Goal: Information Seeking & Learning: Learn about a topic

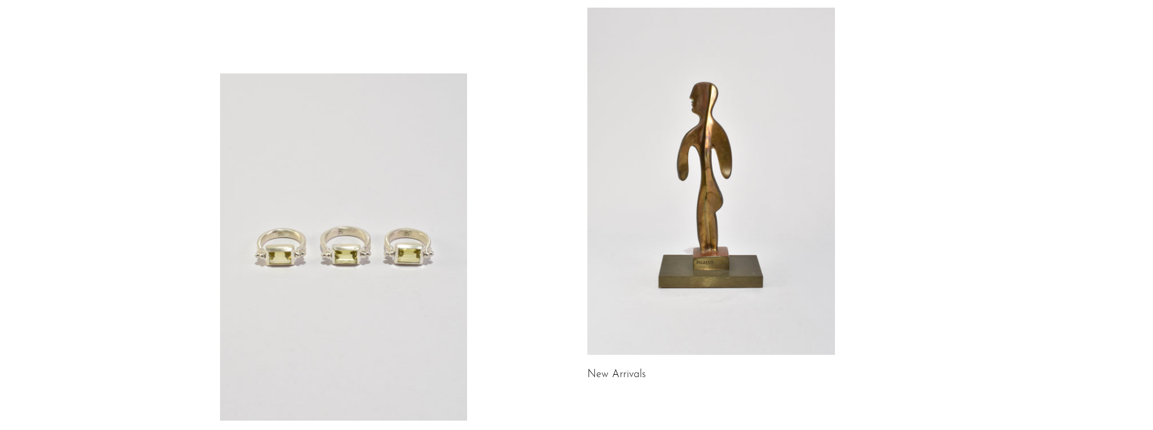
scroll to position [136, 0]
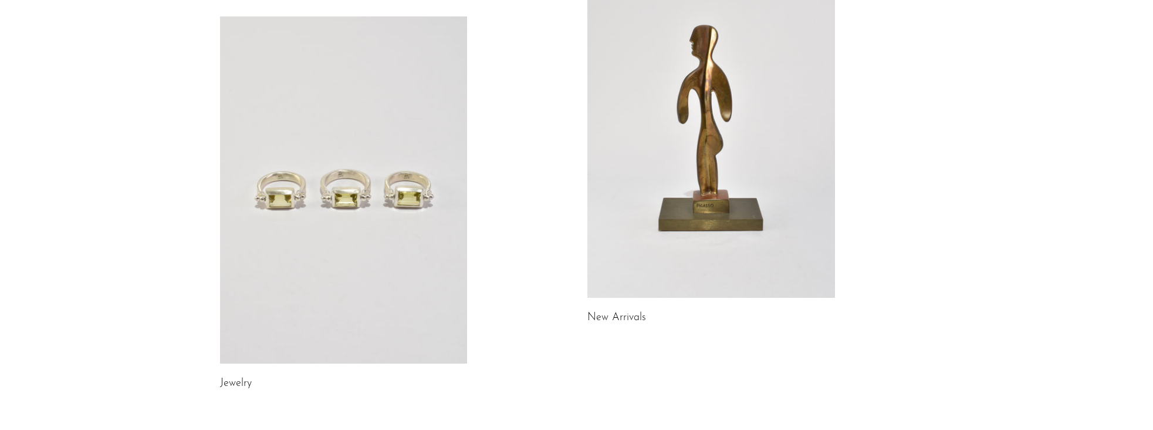
click at [622, 317] on link "New Arrivals" at bounding box center [617, 317] width 59 height 11
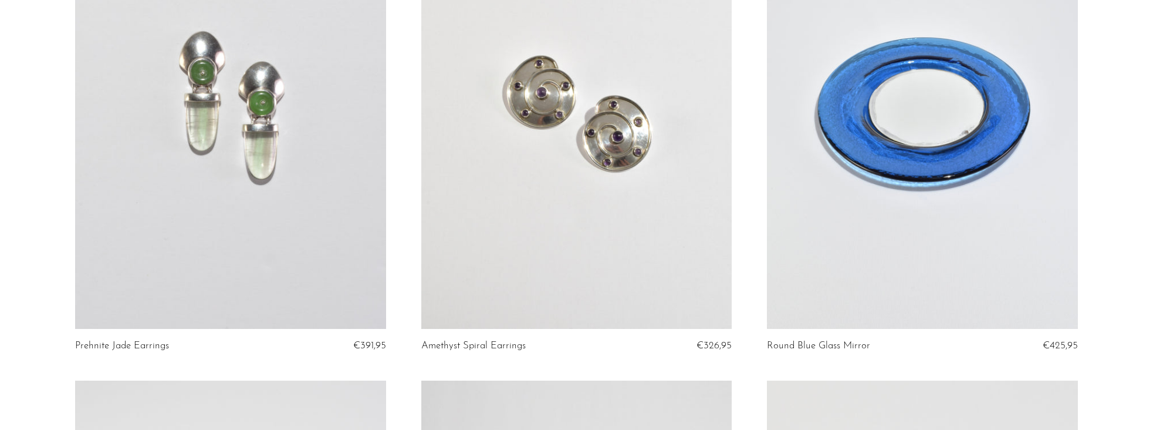
scroll to position [229, 0]
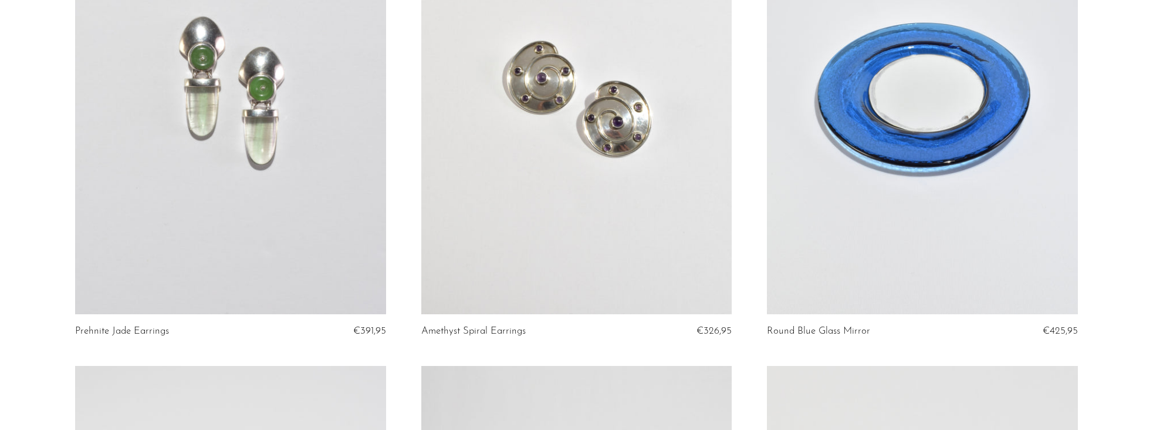
click at [937, 141] on link at bounding box center [922, 96] width 311 height 435
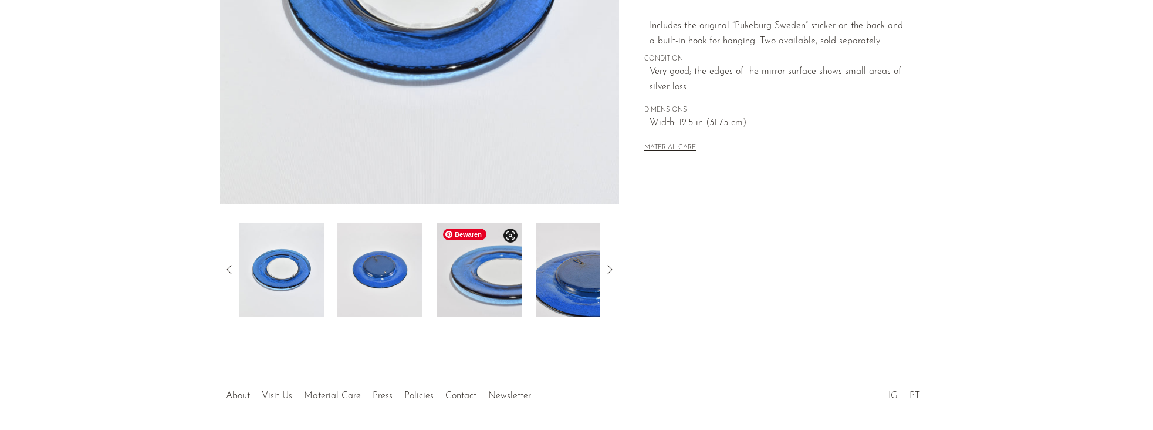
scroll to position [335, 0]
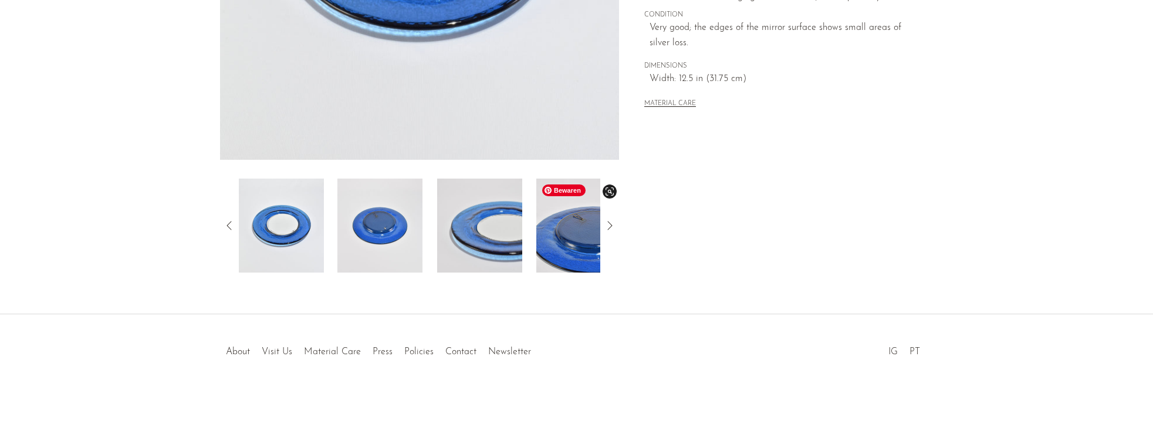
click at [576, 251] on img at bounding box center [579, 225] width 85 height 94
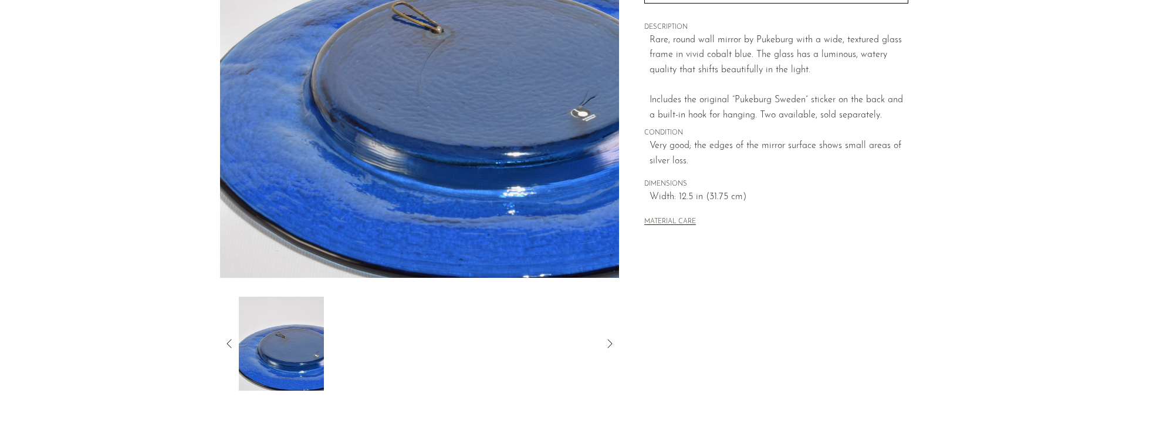
scroll to position [242, 0]
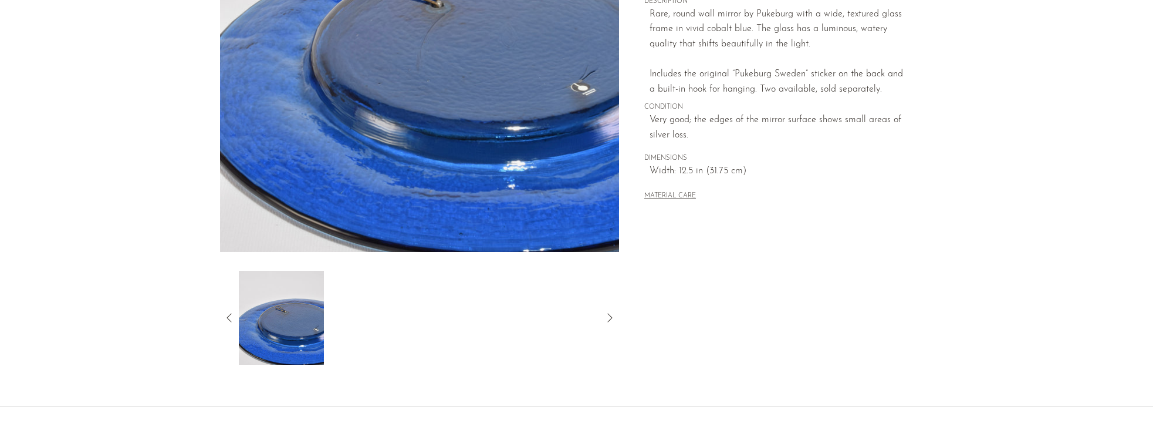
click at [230, 316] on icon at bounding box center [229, 318] width 14 height 14
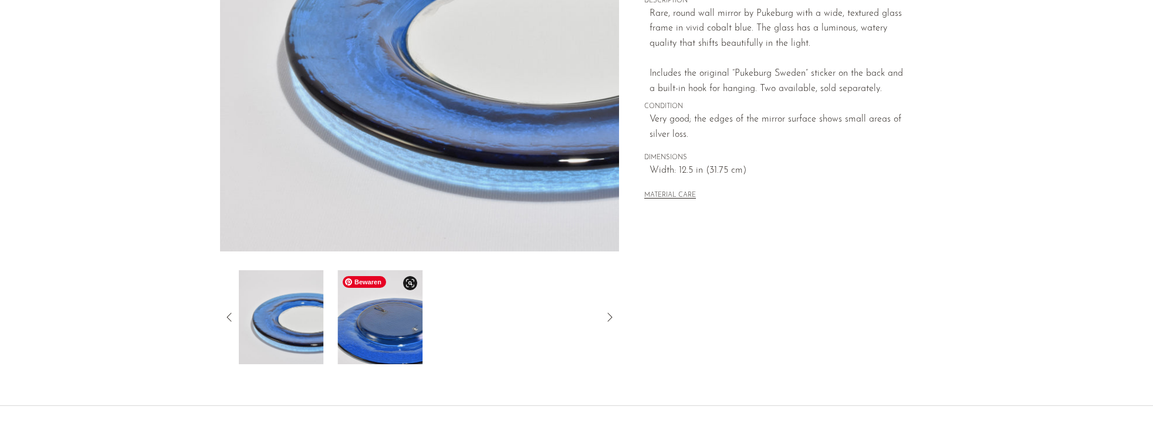
scroll to position [248, 0]
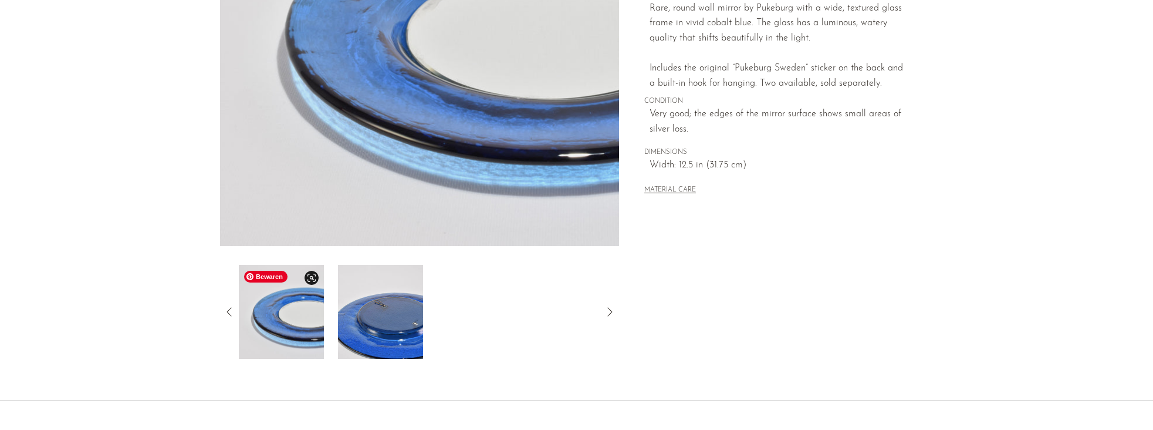
click at [310, 321] on img at bounding box center [280, 312] width 85 height 94
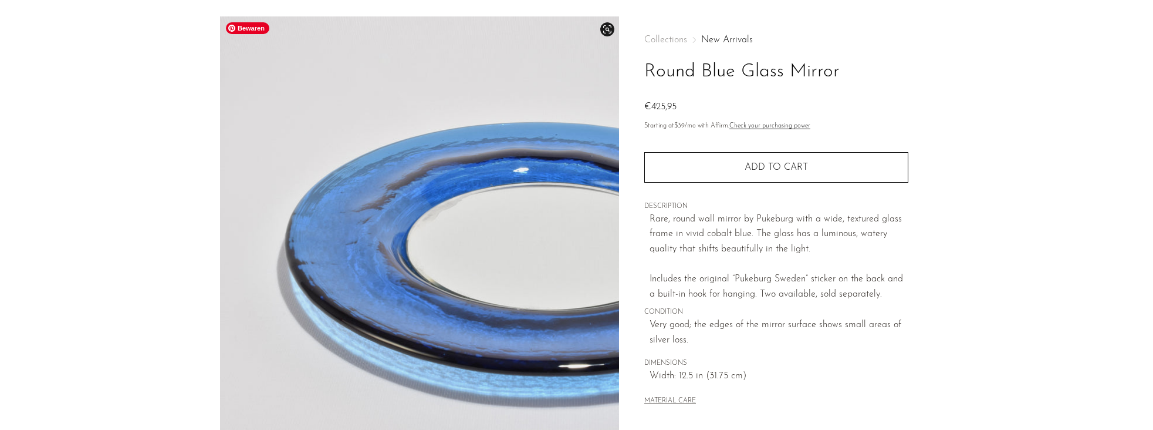
scroll to position [0, 0]
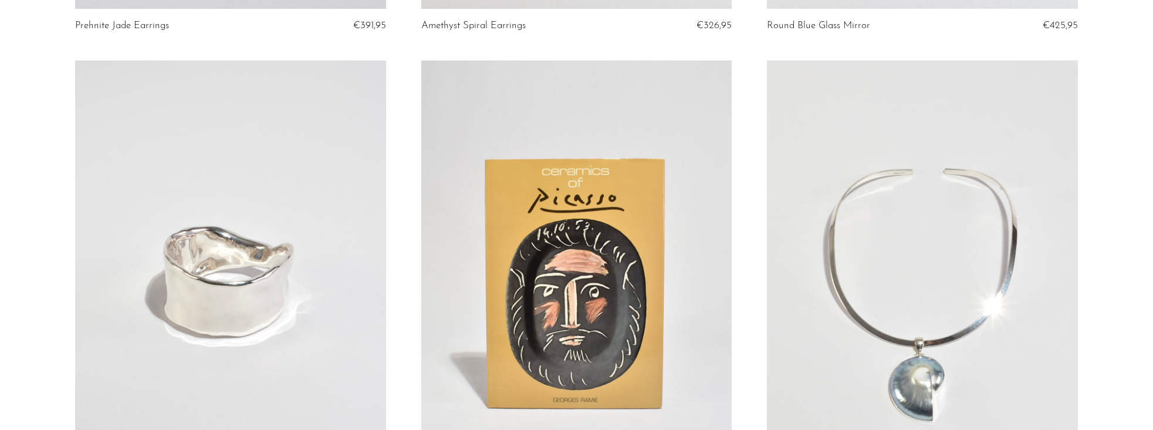
scroll to position [655, 0]
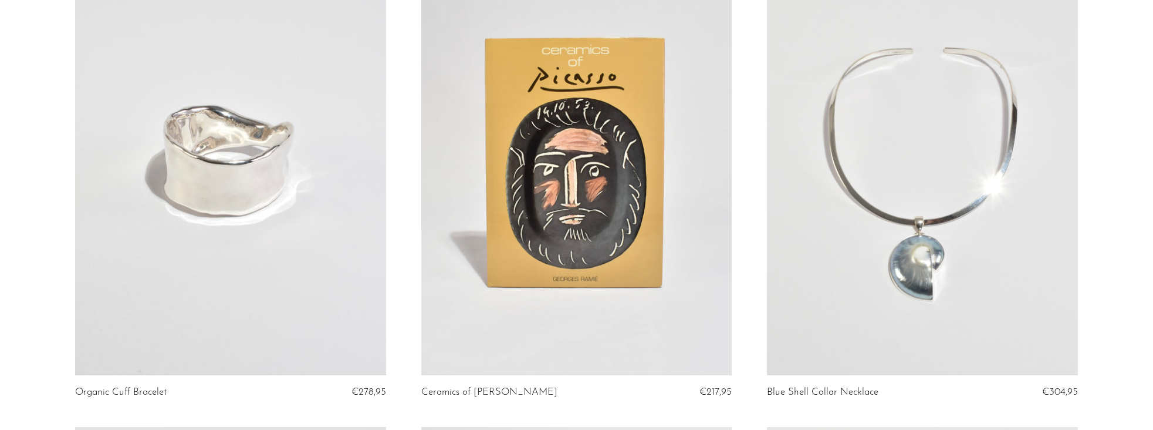
click at [255, 179] on link at bounding box center [230, 157] width 311 height 435
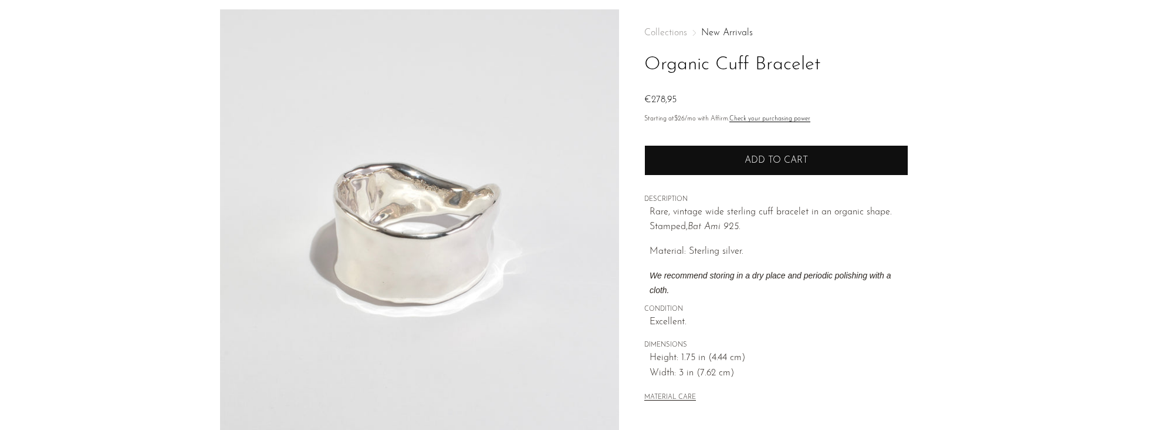
scroll to position [176, 0]
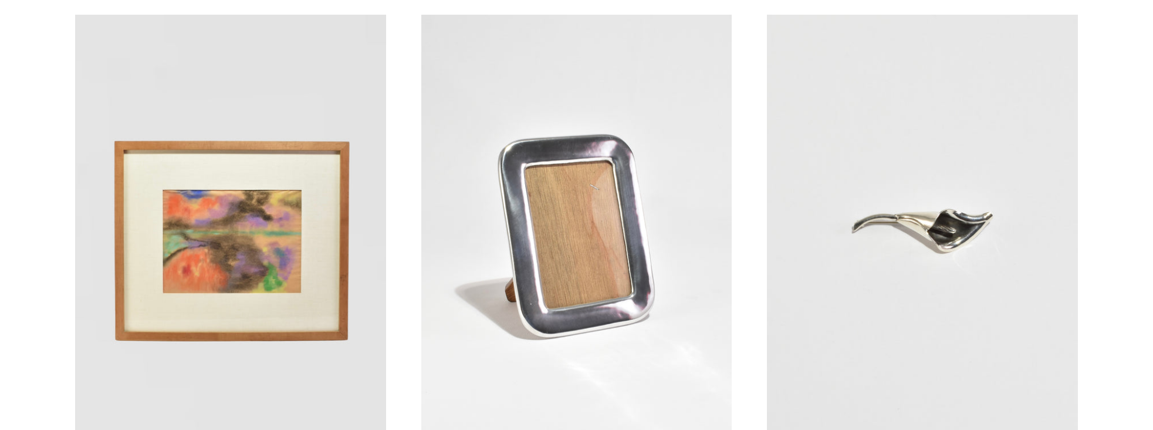
scroll to position [1068, 0]
click at [564, 313] on link at bounding box center [576, 231] width 311 height 435
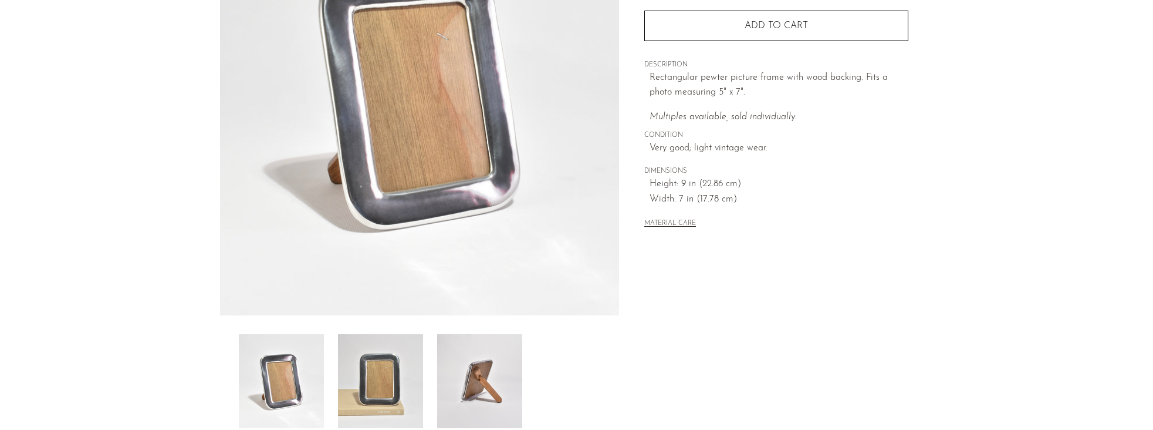
scroll to position [335, 0]
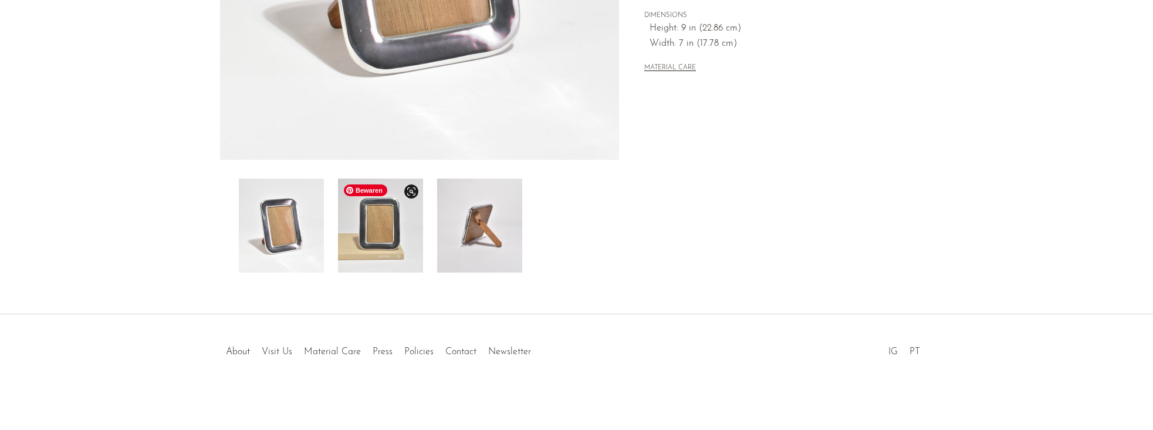
click at [382, 229] on img at bounding box center [380, 225] width 85 height 94
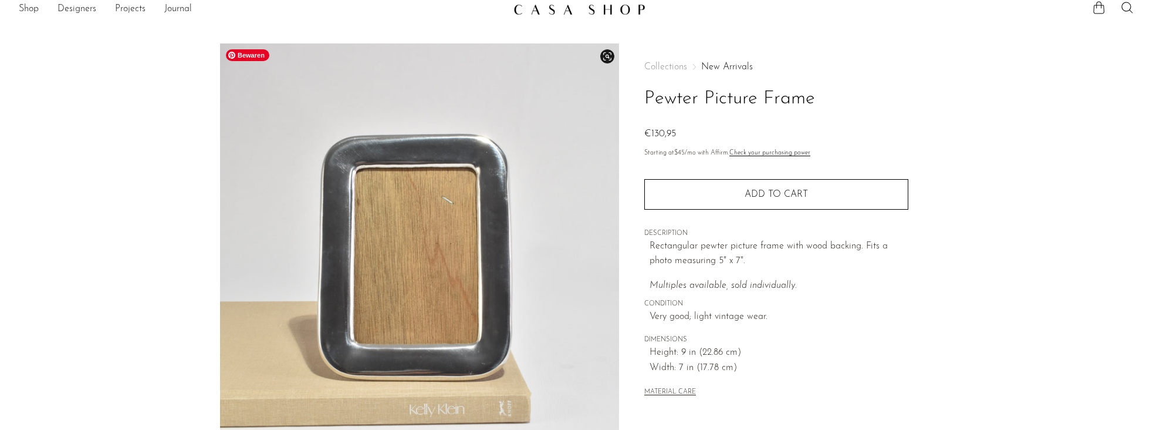
scroll to position [0, 0]
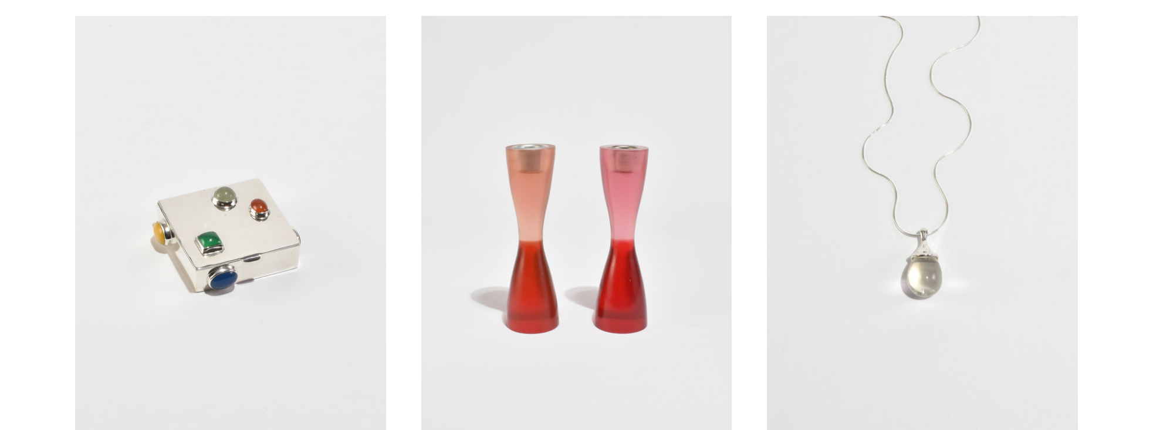
scroll to position [1556, 0]
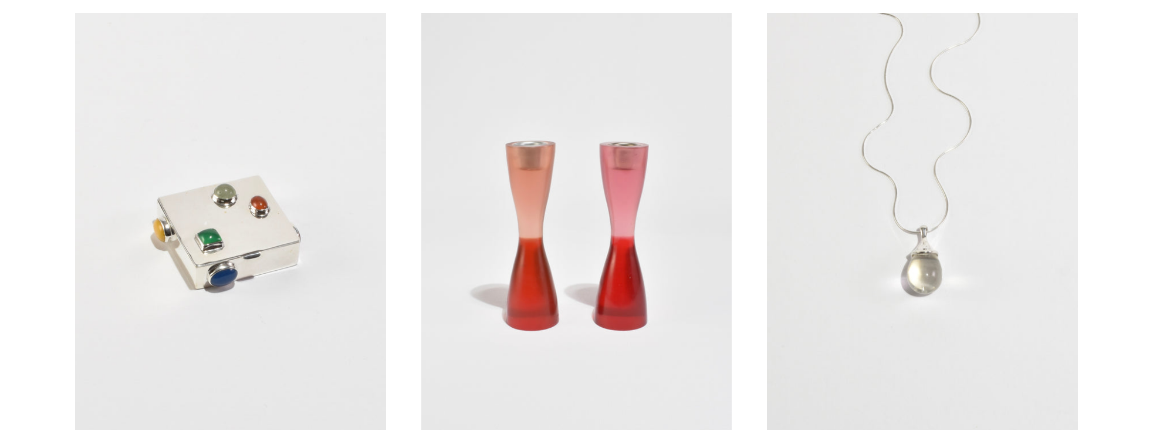
click at [623, 290] on link at bounding box center [576, 230] width 311 height 435
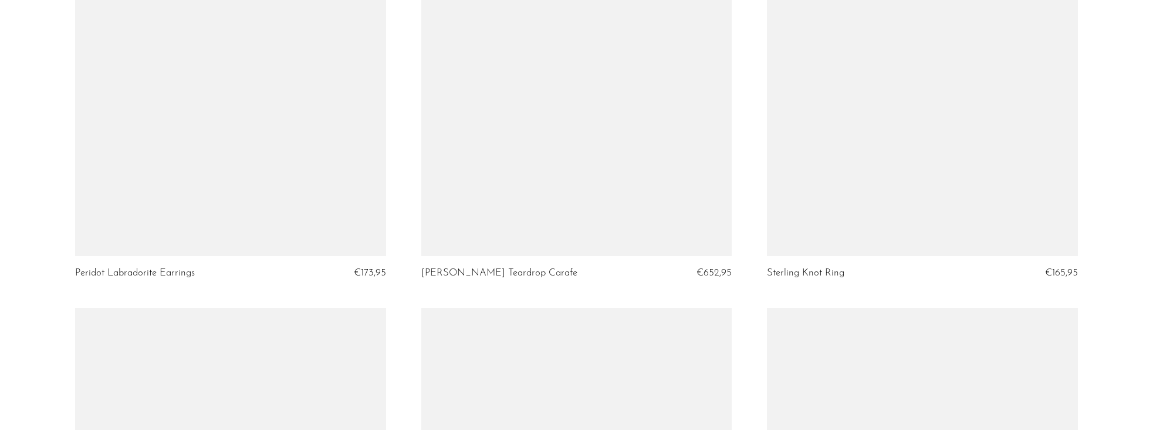
scroll to position [4698, 0]
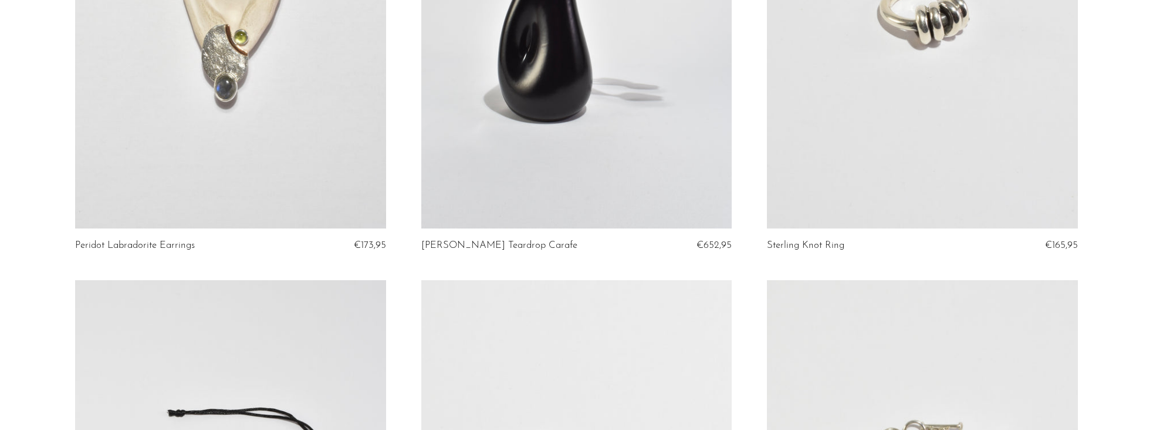
click at [915, 86] on link at bounding box center [922, 10] width 311 height 435
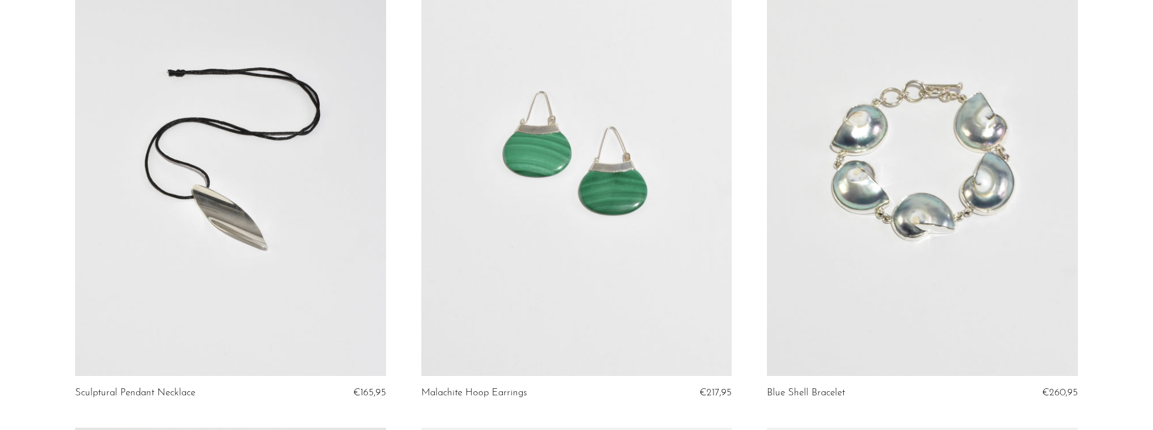
scroll to position [5038, 0]
click at [926, 211] on link at bounding box center [922, 157] width 311 height 435
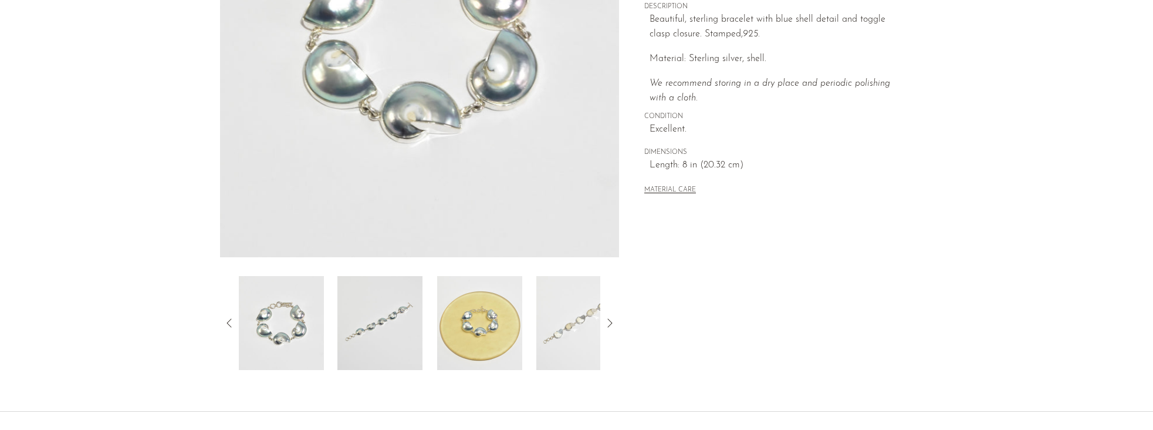
scroll to position [250, 0]
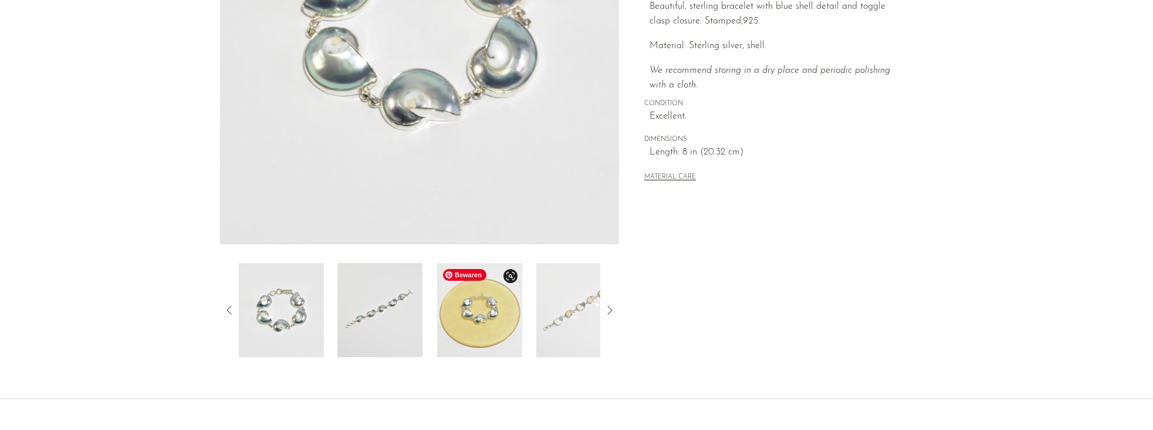
click at [494, 325] on img at bounding box center [479, 310] width 85 height 94
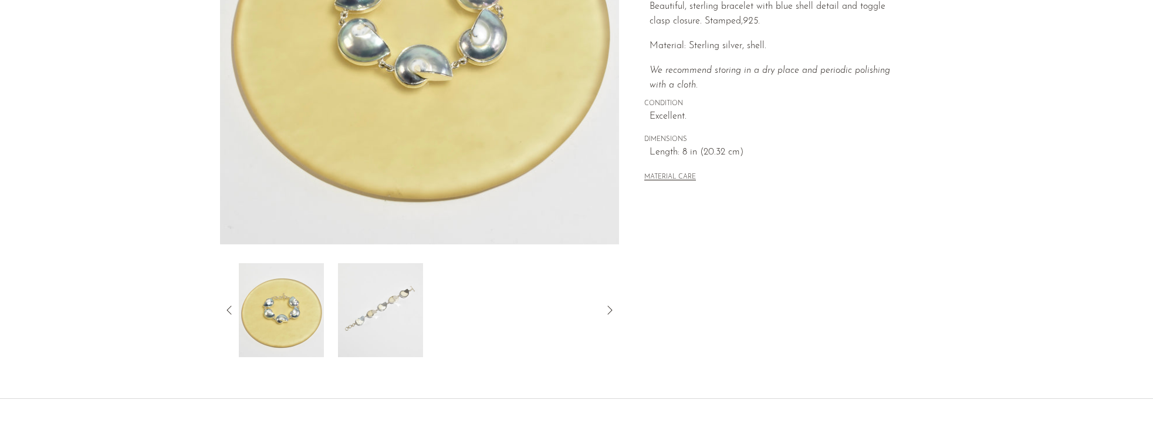
scroll to position [134, 0]
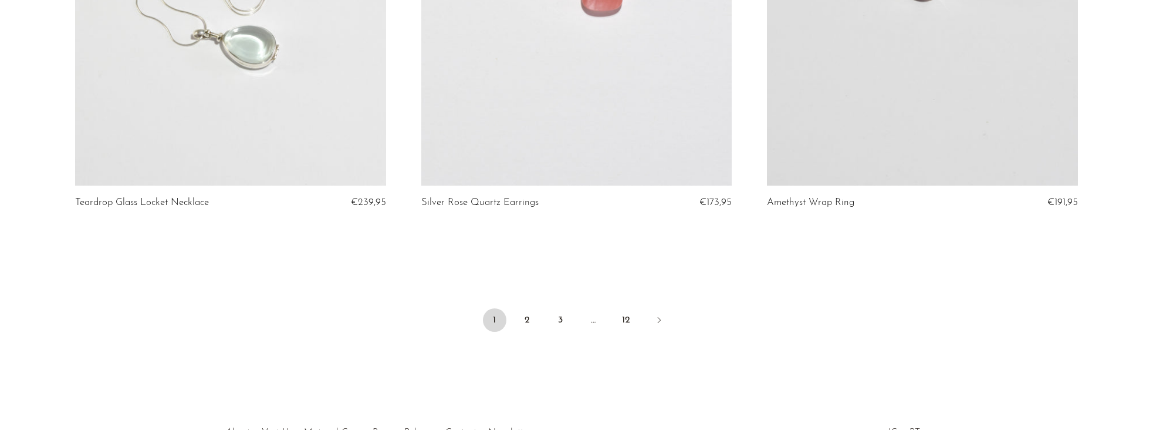
scroll to position [5796, 0]
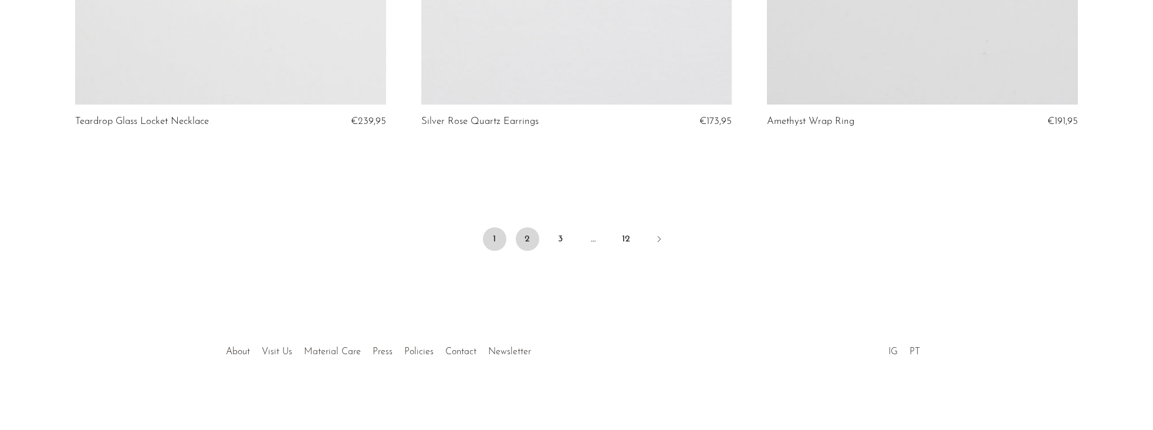
click at [527, 242] on link "2" at bounding box center [527, 238] width 23 height 23
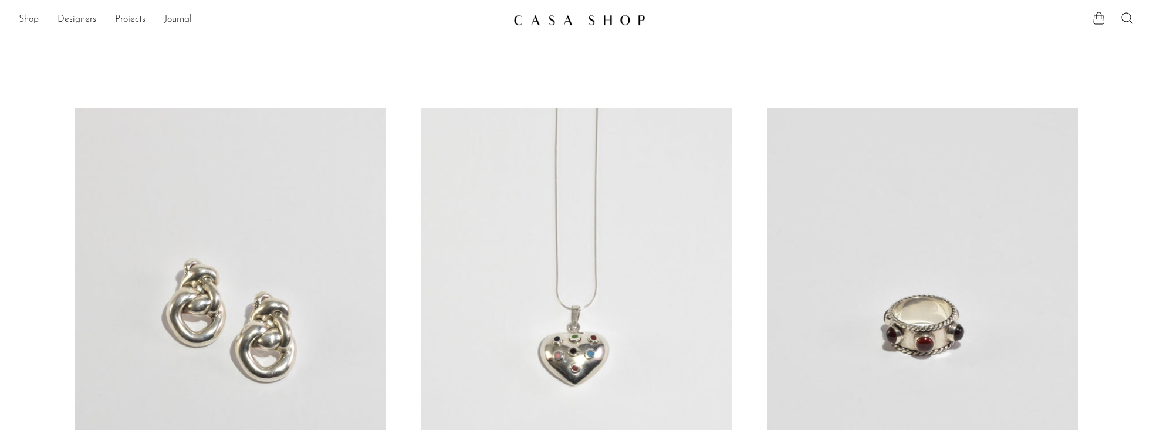
click at [33, 21] on link "Shop" at bounding box center [29, 19] width 20 height 15
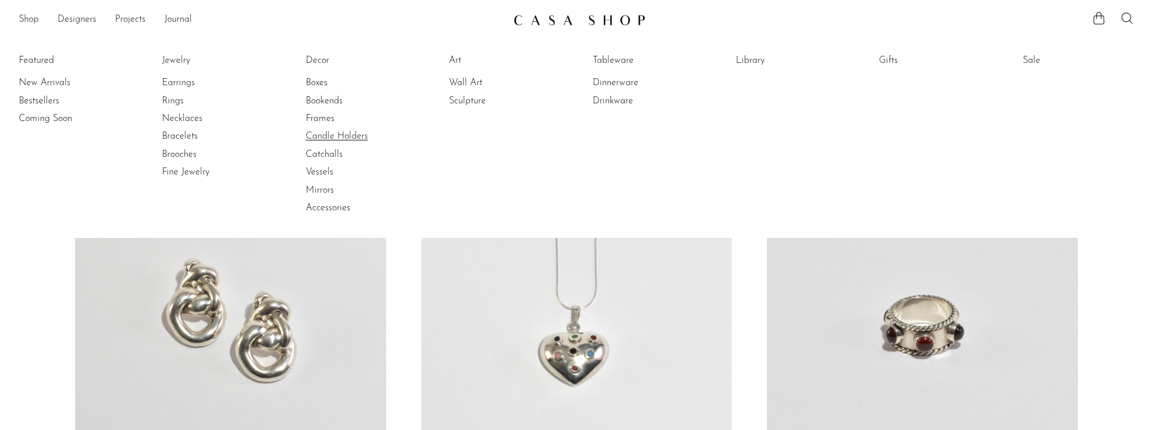
click at [340, 140] on link "Candle Holders" at bounding box center [350, 136] width 88 height 13
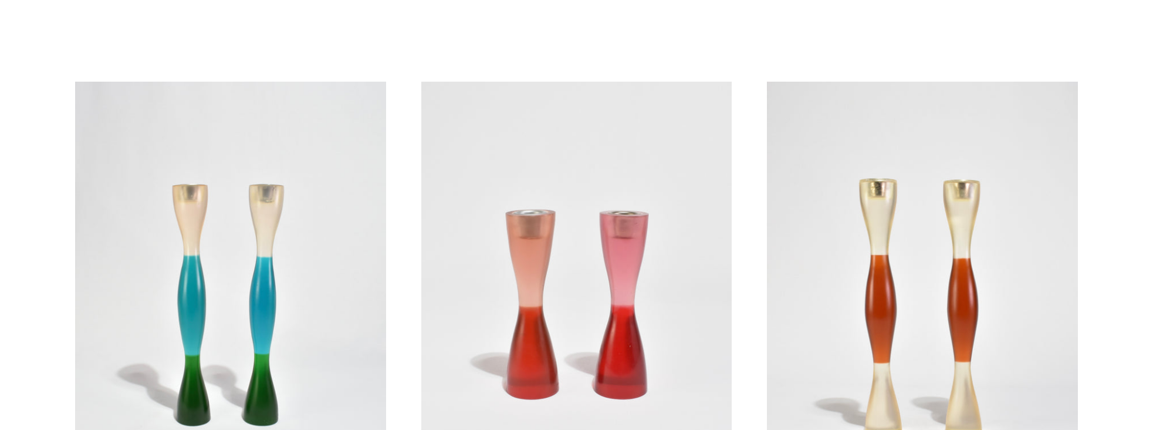
scroll to position [24, 0]
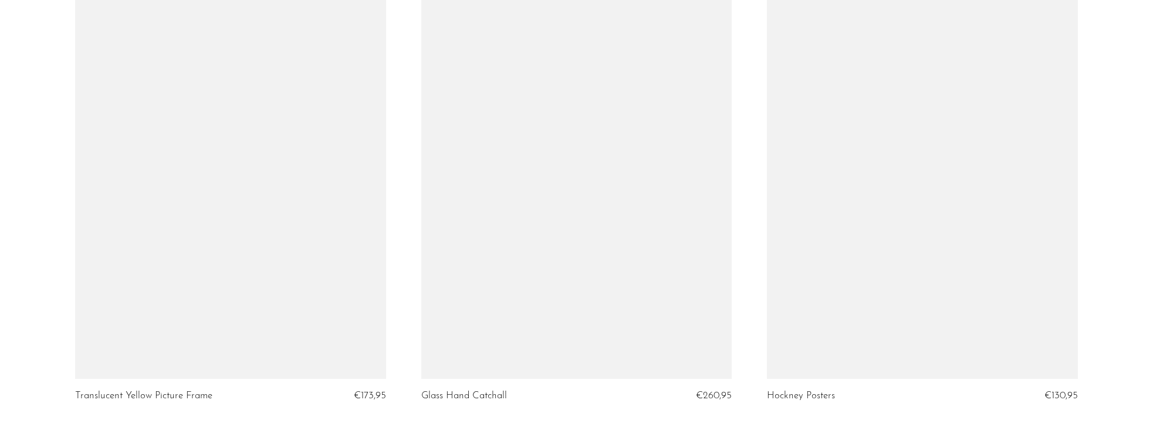
scroll to position [2115, 0]
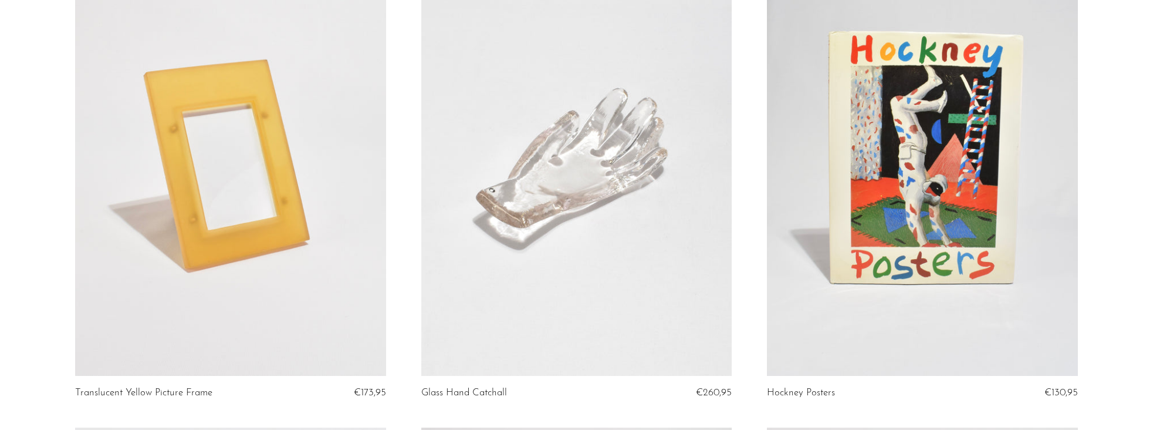
click at [215, 91] on link at bounding box center [230, 157] width 311 height 435
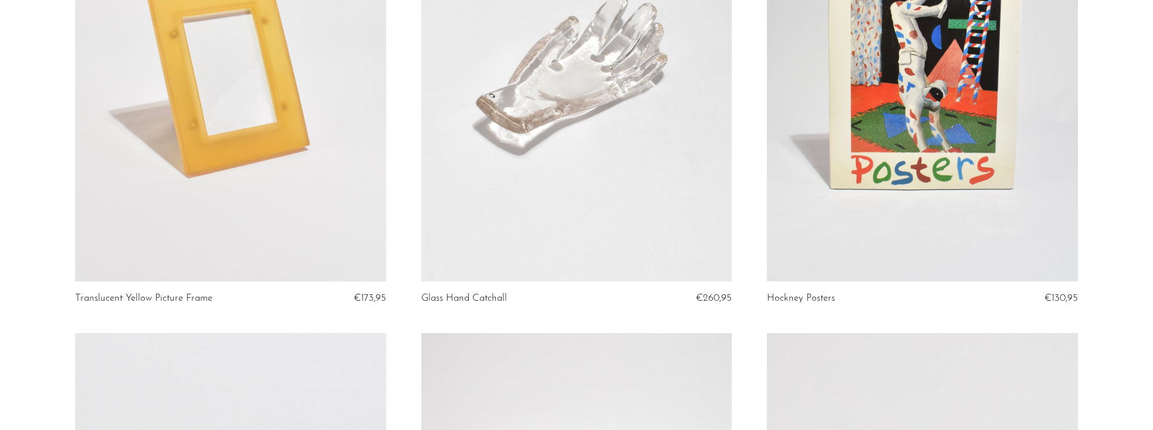
scroll to position [2209, 0]
click at [951, 181] on link at bounding box center [922, 64] width 311 height 435
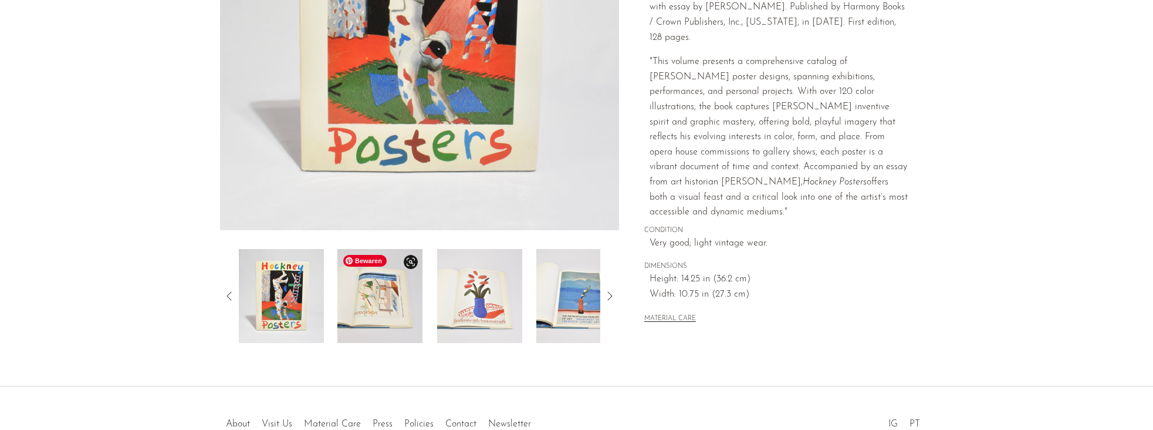
click at [370, 313] on img at bounding box center [380, 296] width 85 height 94
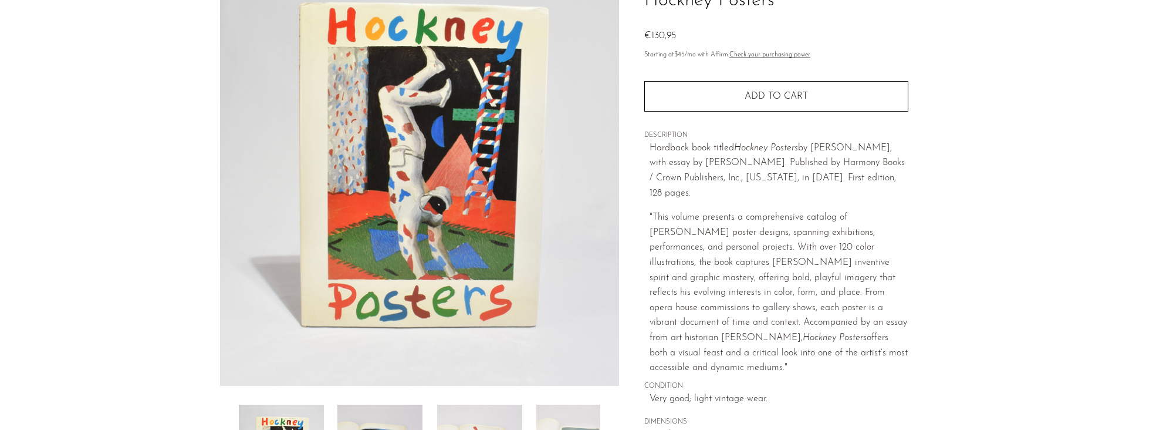
scroll to position [238, 0]
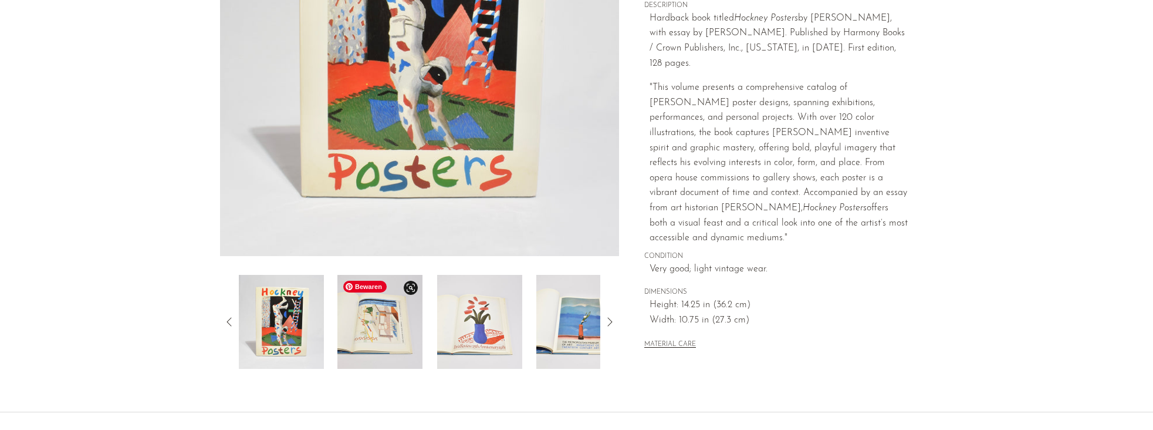
click at [387, 317] on img at bounding box center [380, 322] width 85 height 94
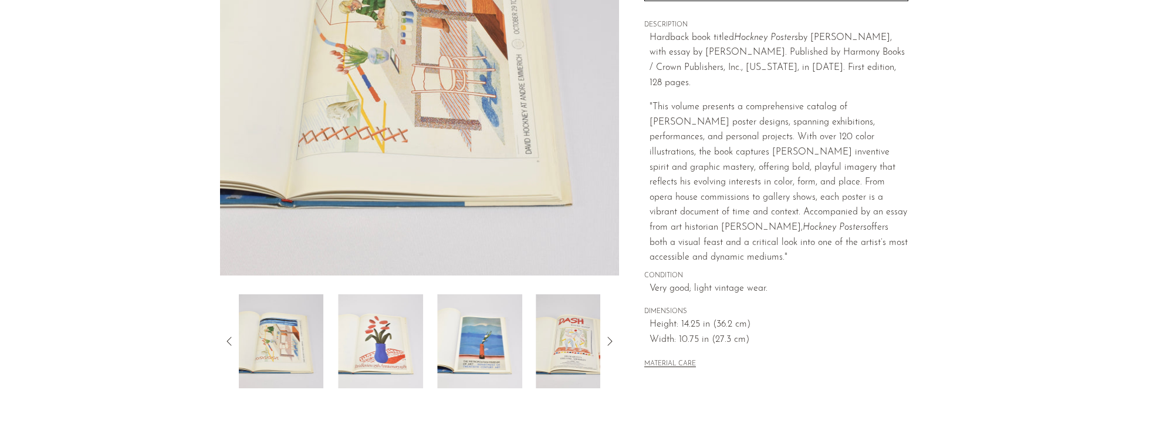
scroll to position [165, 0]
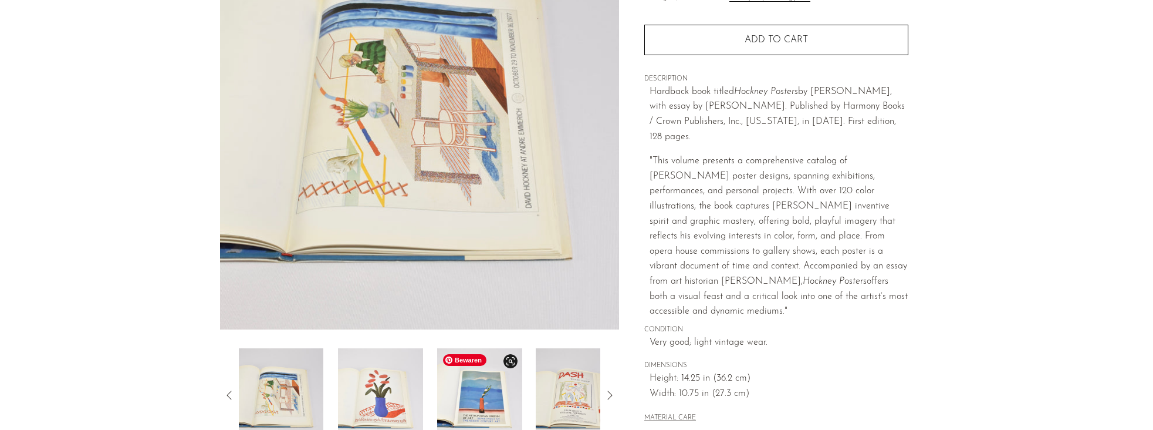
click at [501, 394] on img at bounding box center [479, 395] width 85 height 94
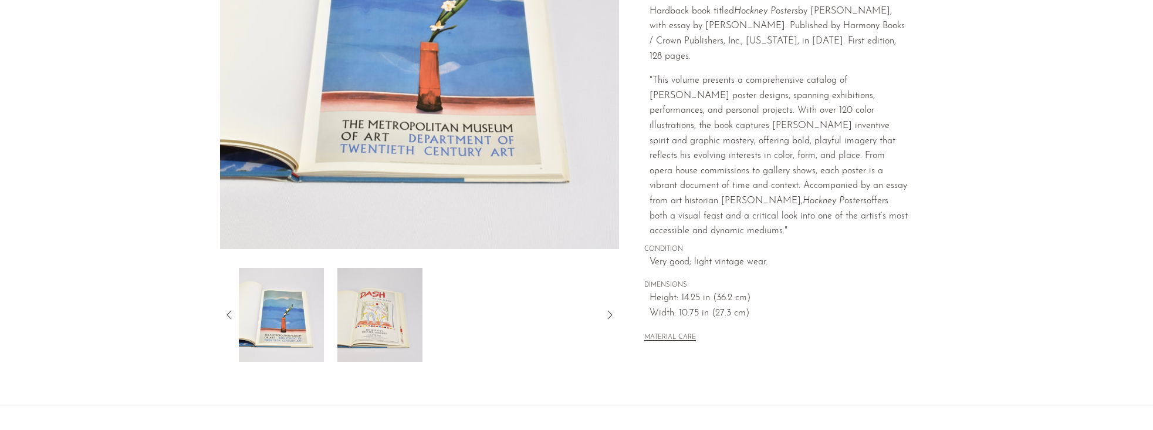
scroll to position [247, 0]
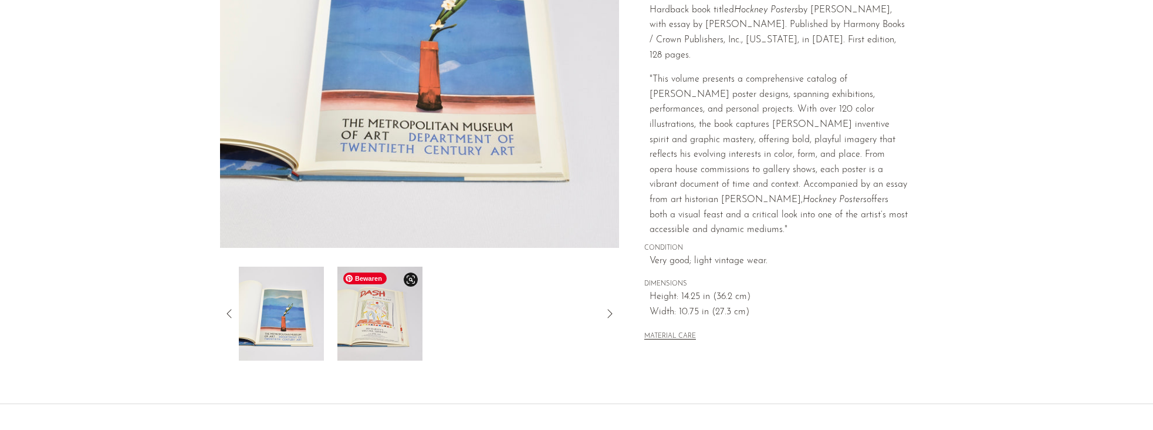
click at [380, 330] on img at bounding box center [380, 313] width 85 height 94
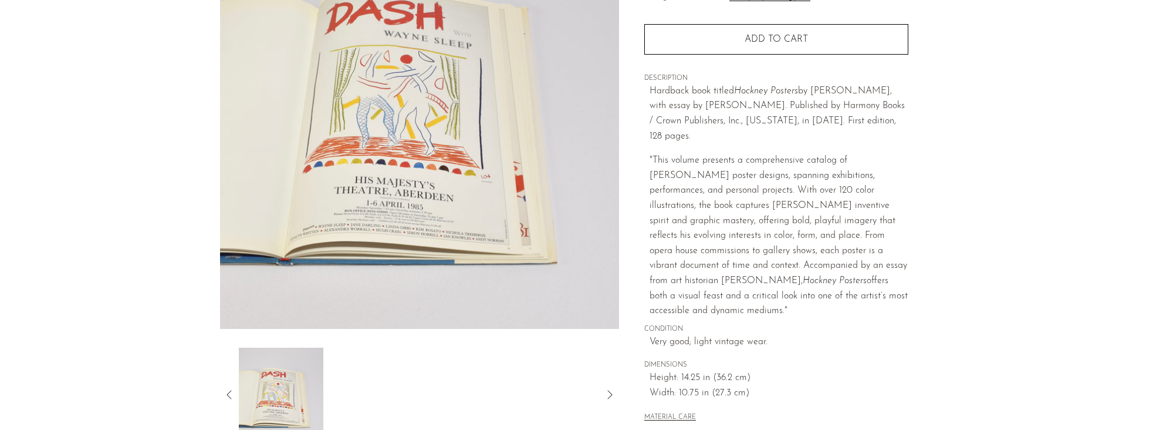
scroll to position [129, 0]
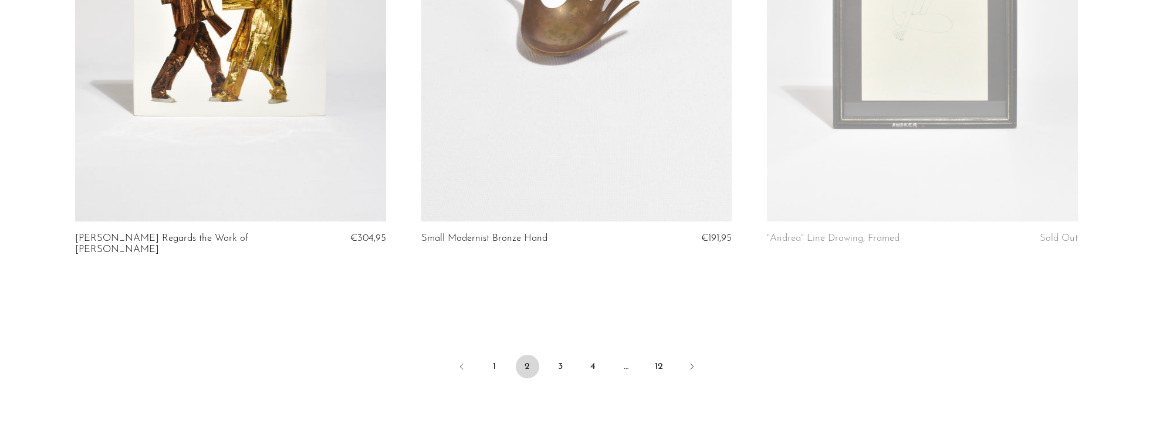
scroll to position [5724, 0]
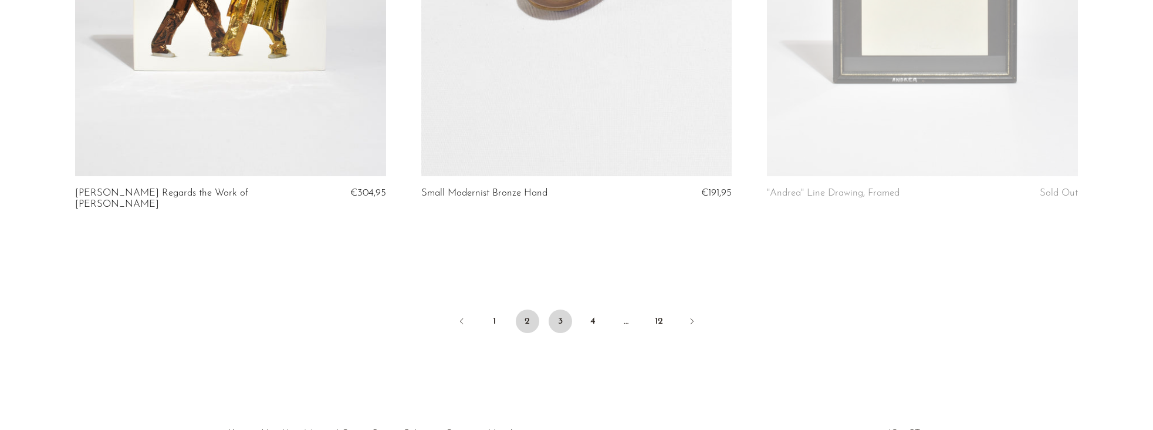
click at [558, 311] on link "3" at bounding box center [560, 320] width 23 height 23
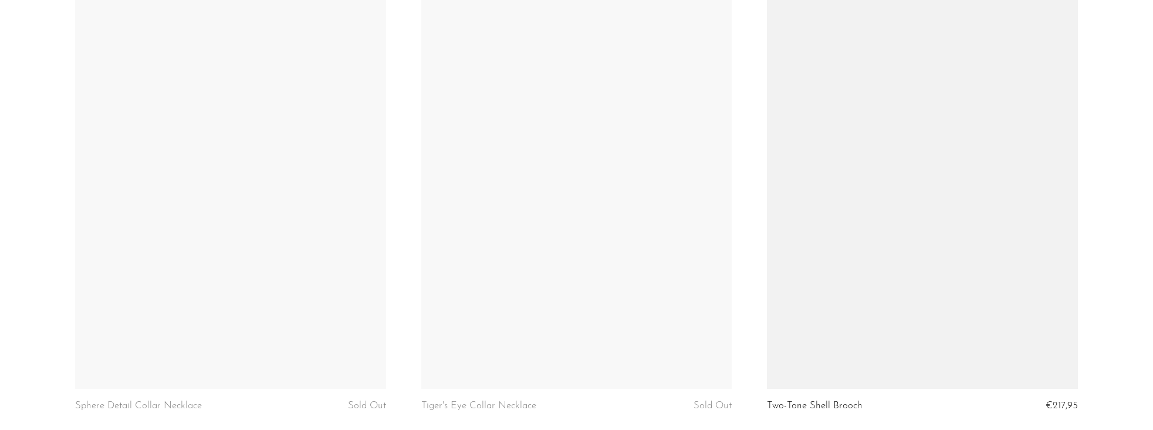
scroll to position [1252, 0]
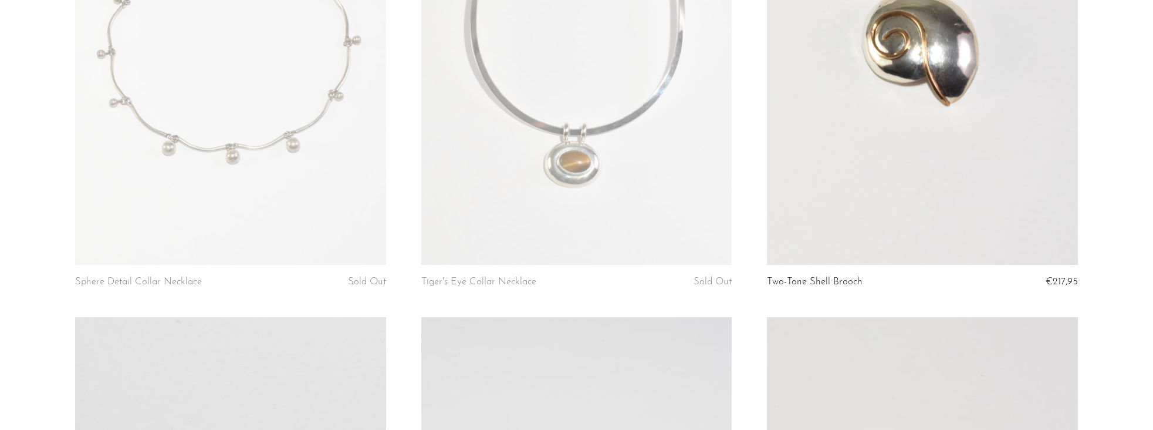
click at [955, 64] on link at bounding box center [922, 47] width 311 height 435
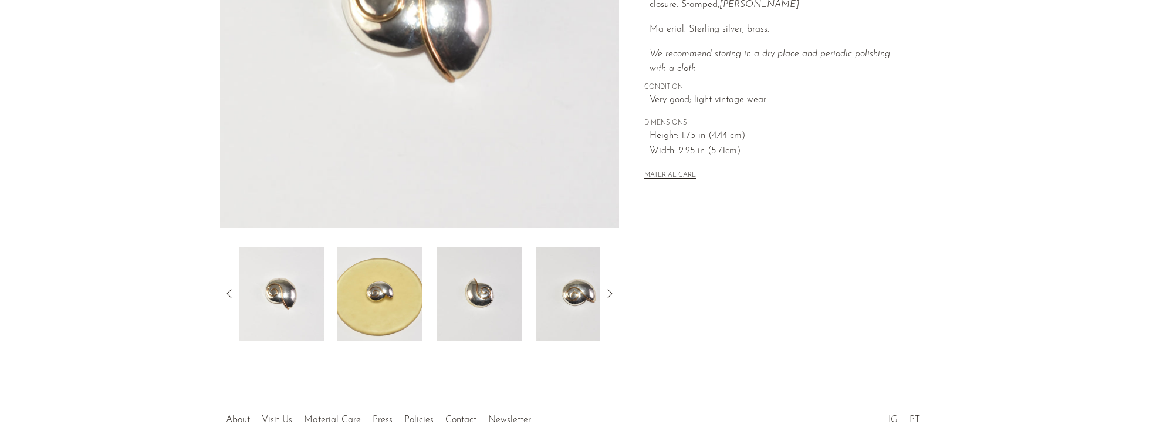
scroll to position [335, 0]
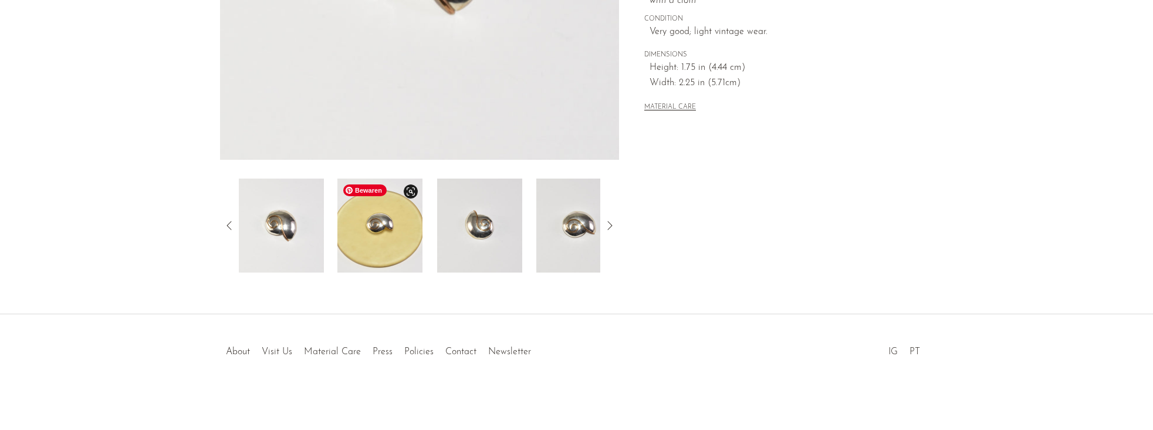
click at [376, 257] on img at bounding box center [380, 225] width 85 height 94
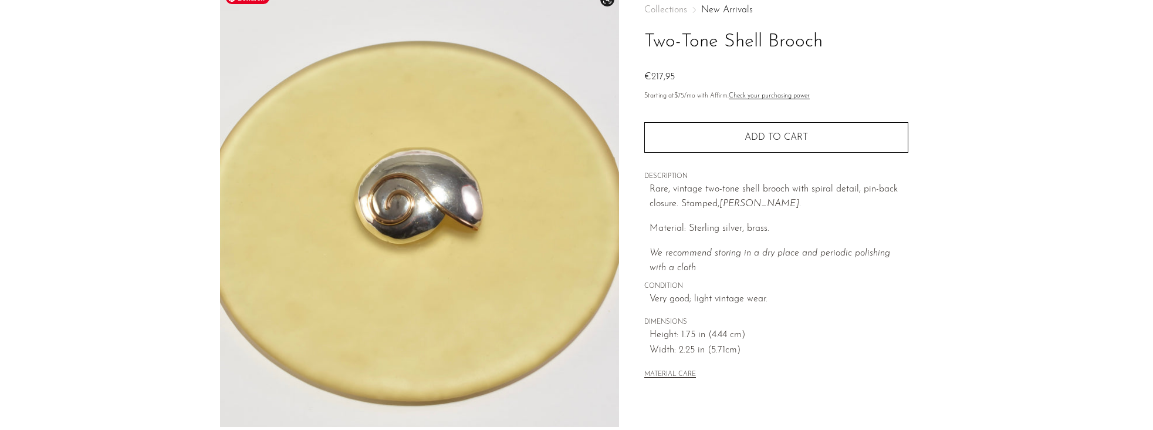
scroll to position [67, 0]
